Goal: Transaction & Acquisition: Download file/media

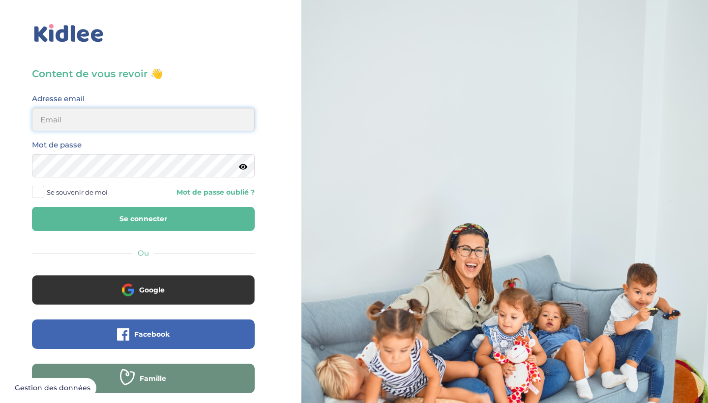
type input "[EMAIL_ADDRESS][DOMAIN_NAME]"
click at [143, 219] on button "Se connecter" at bounding box center [143, 219] width 223 height 24
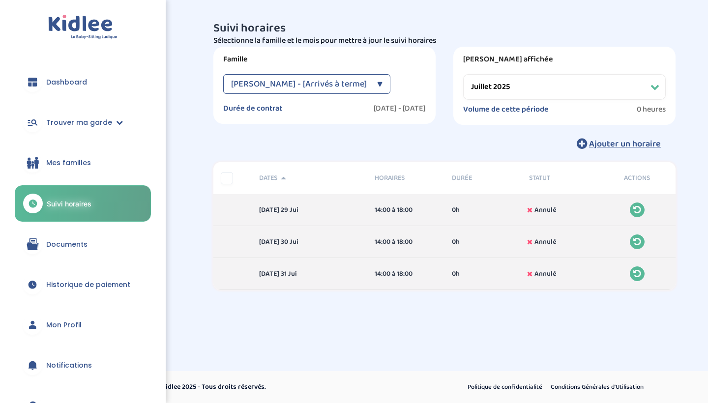
select select "juillet 2025"
click at [73, 245] on span "Documents" at bounding box center [66, 244] width 41 height 10
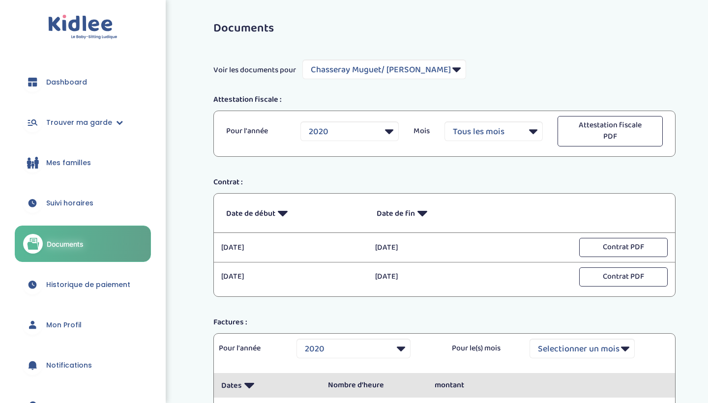
select select "351"
select select "2020"
select select "1149"
select select "2022"
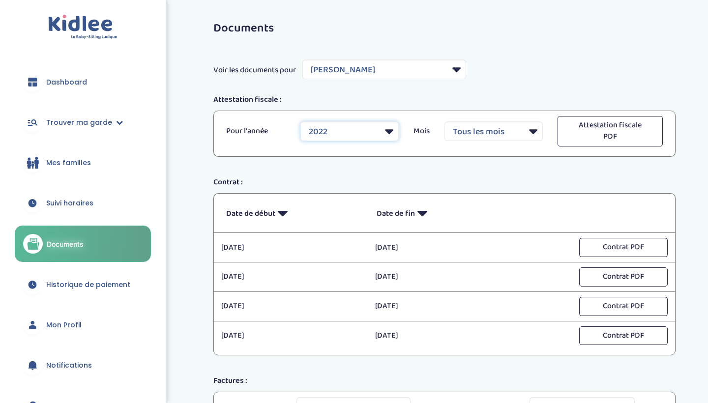
select select "2023"
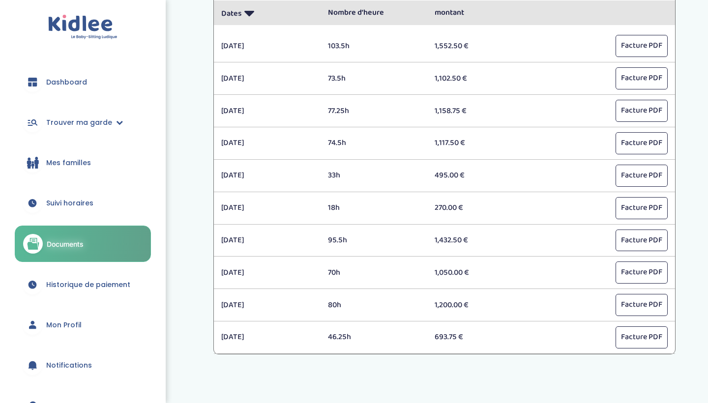
scroll to position [442, 0]
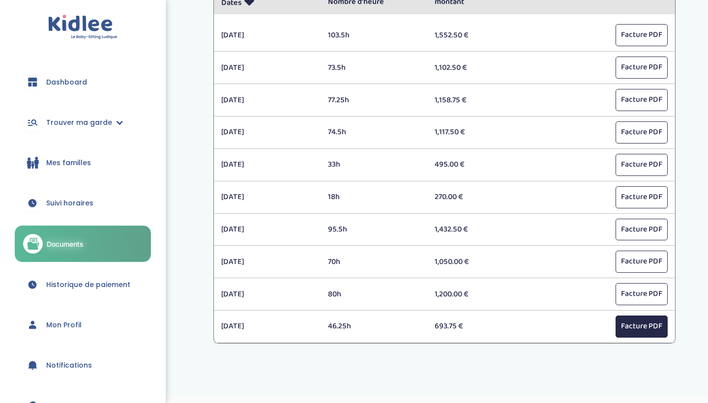
click at [646, 326] on button "Facture PDF" at bounding box center [642, 327] width 52 height 22
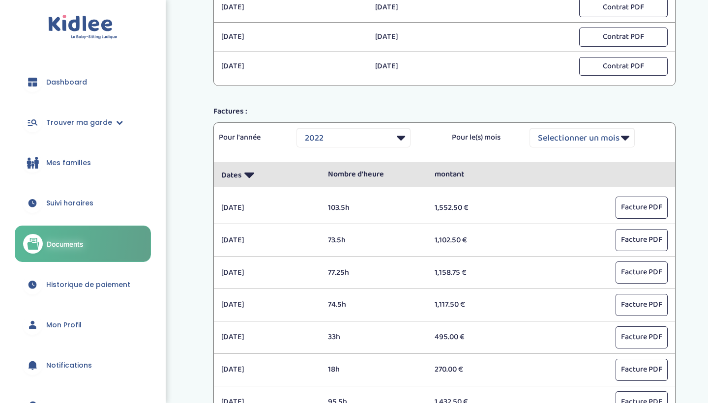
scroll to position [212, 0]
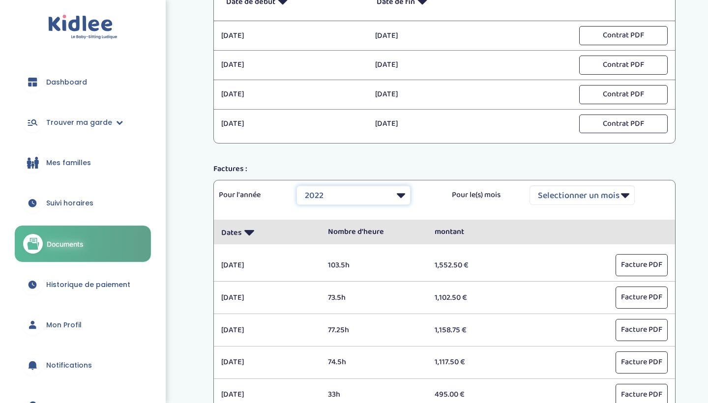
select select "2023"
click at [694, 250] on div "Documents Voir les documents pour Filtrer par Famille Chasseray Muguet/ Beard B…" at bounding box center [444, 202] width 527 height 798
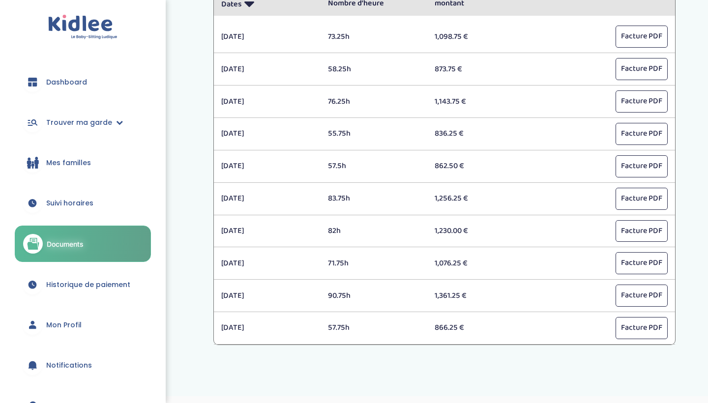
scroll to position [441, 0]
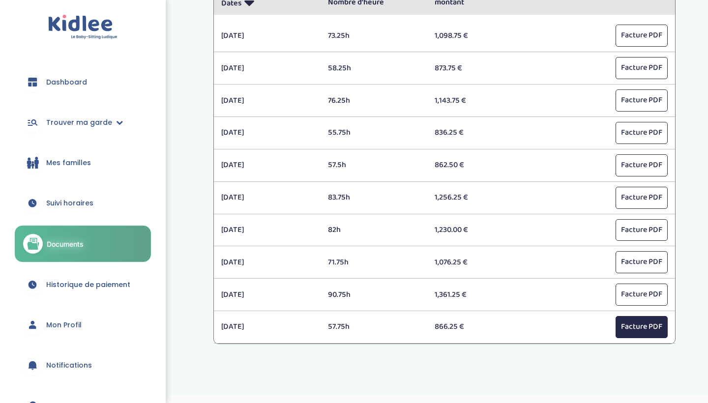
click at [641, 321] on button "Facture PDF" at bounding box center [642, 327] width 52 height 22
click at [651, 288] on button "Facture PDF" at bounding box center [642, 295] width 52 height 22
